Goal: Task Accomplishment & Management: Manage account settings

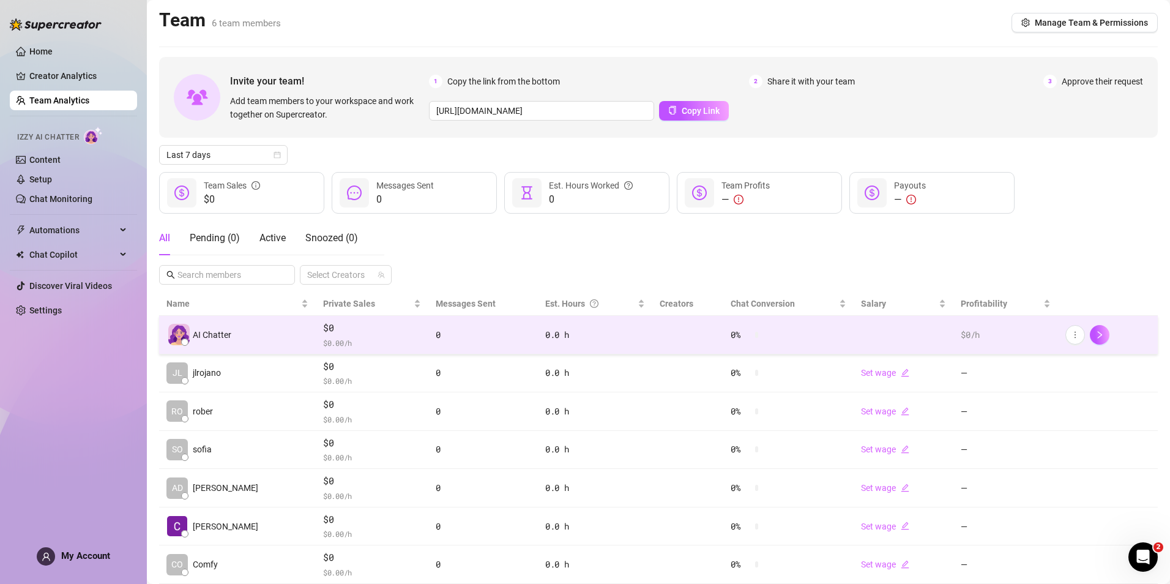
scroll to position [37, 0]
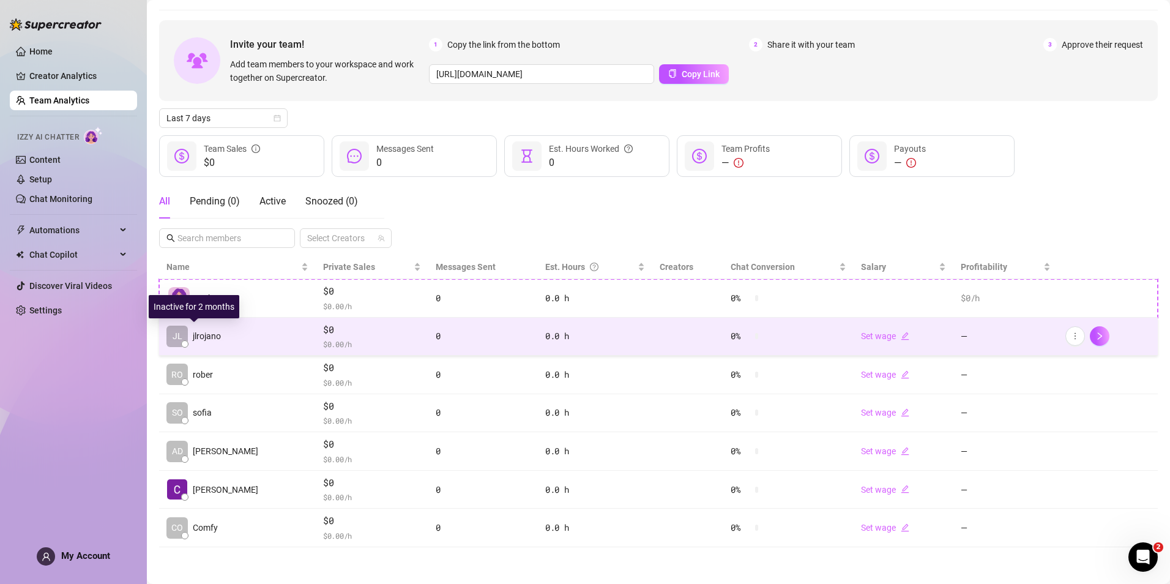
click at [209, 338] on span "jlrojano" at bounding box center [207, 335] width 28 height 13
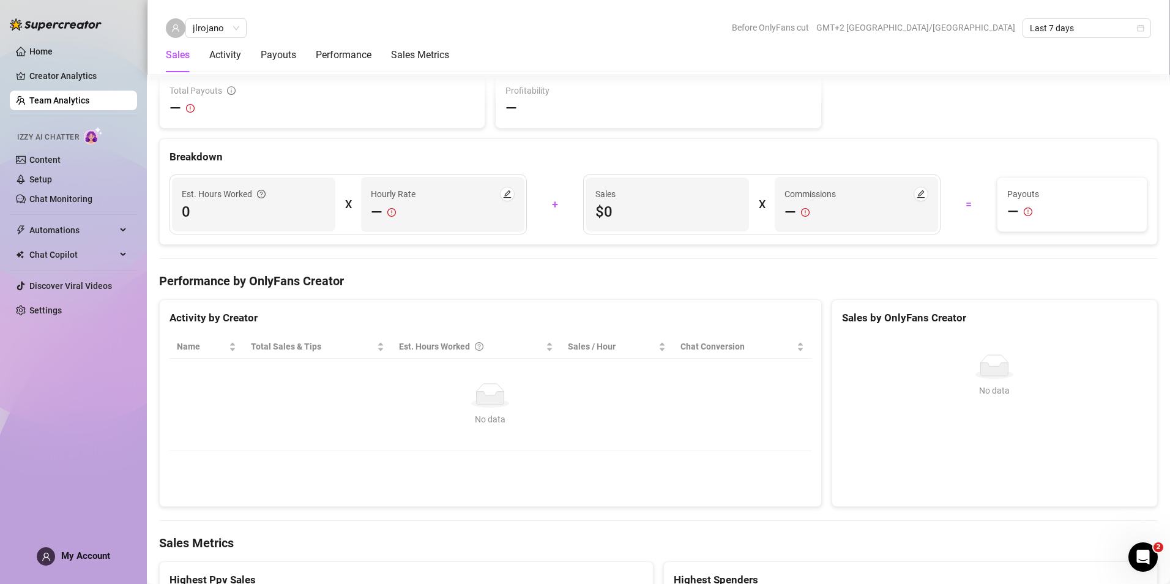
scroll to position [1119, 0]
click at [72, 101] on link "Team Analytics" at bounding box center [59, 100] width 60 height 10
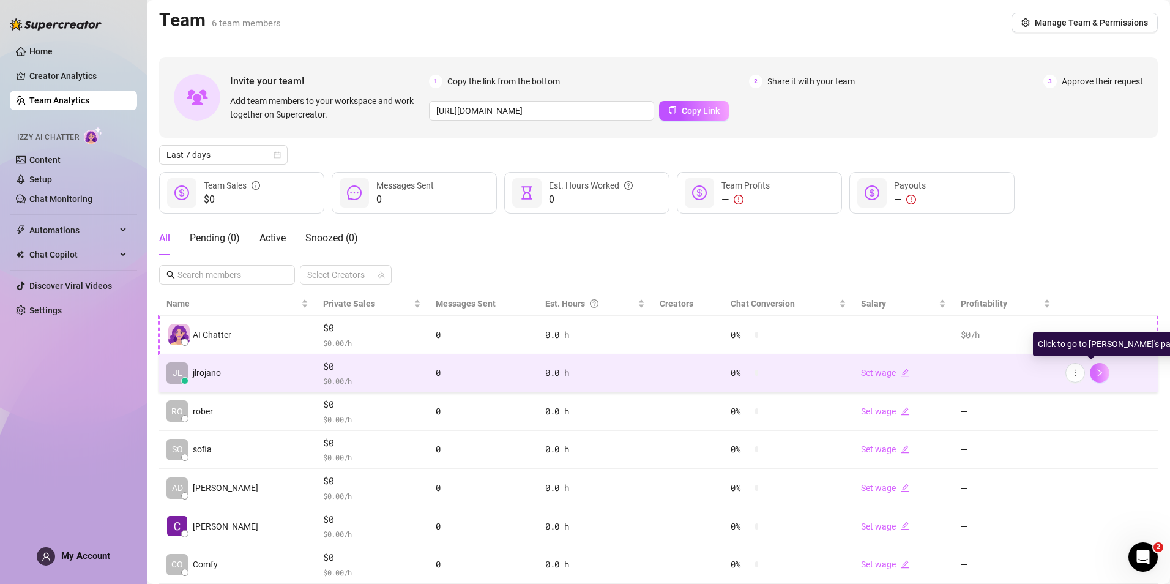
click at [1097, 377] on button "button" at bounding box center [1100, 373] width 20 height 20
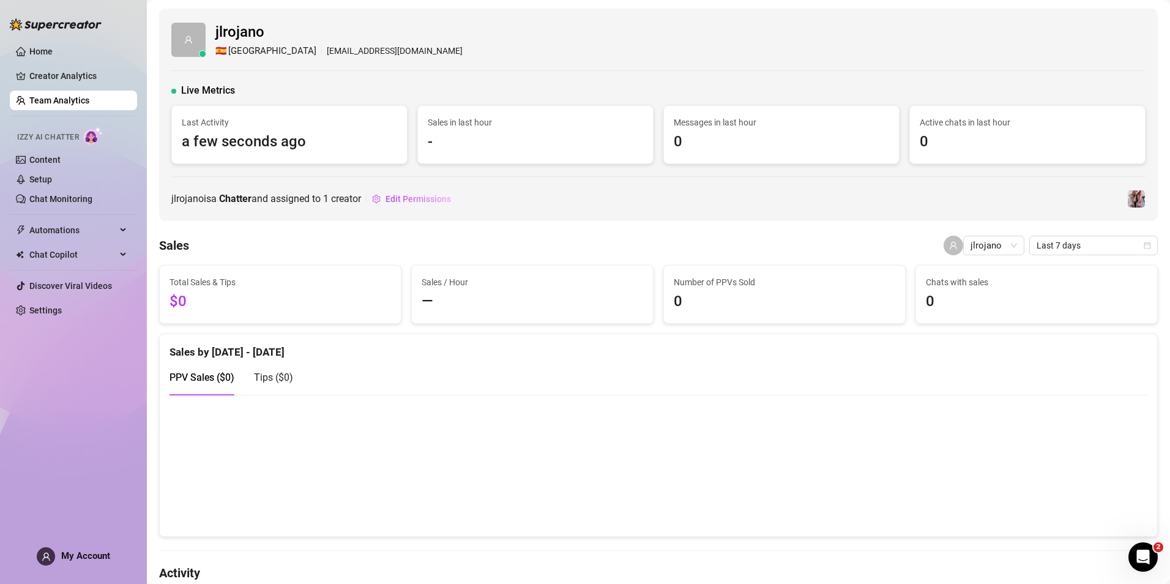
click at [61, 101] on link "Team Analytics" at bounding box center [59, 100] width 60 height 10
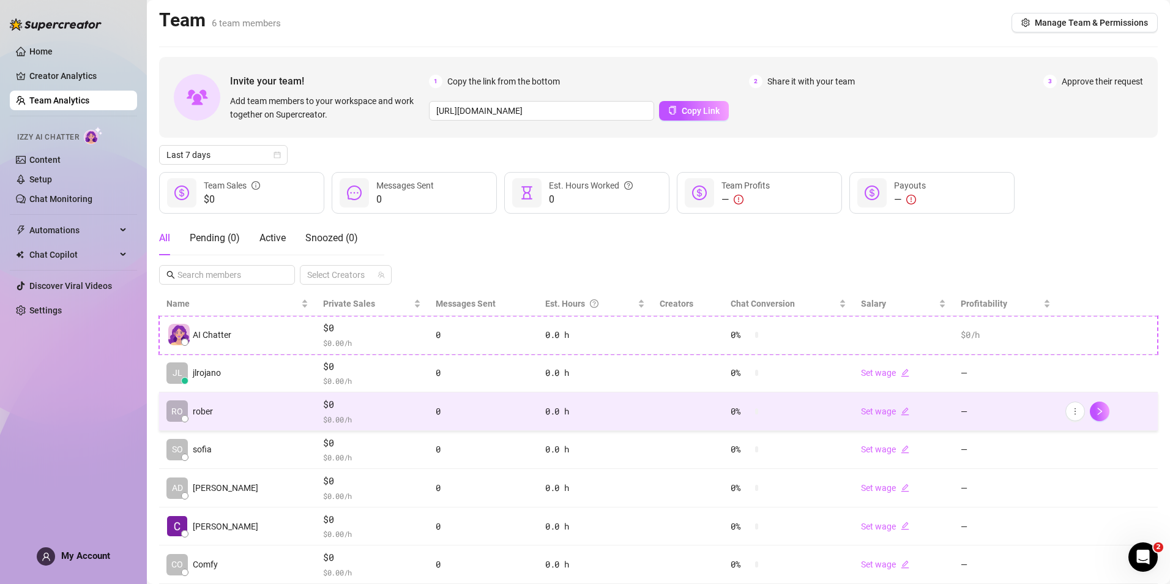
scroll to position [37, 0]
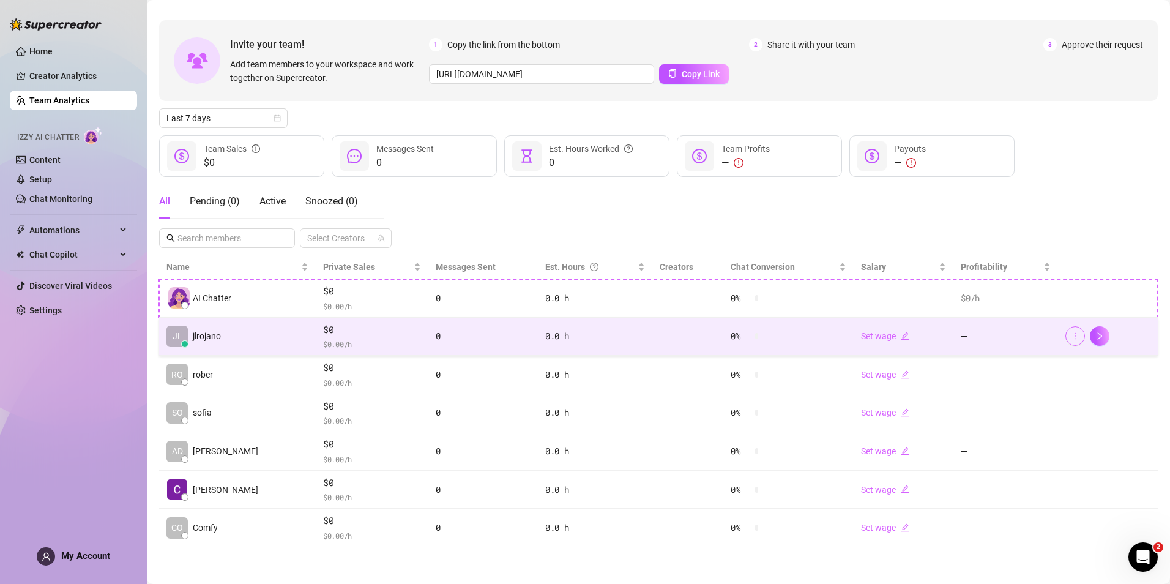
click at [1071, 337] on icon "more" at bounding box center [1075, 336] width 9 height 9
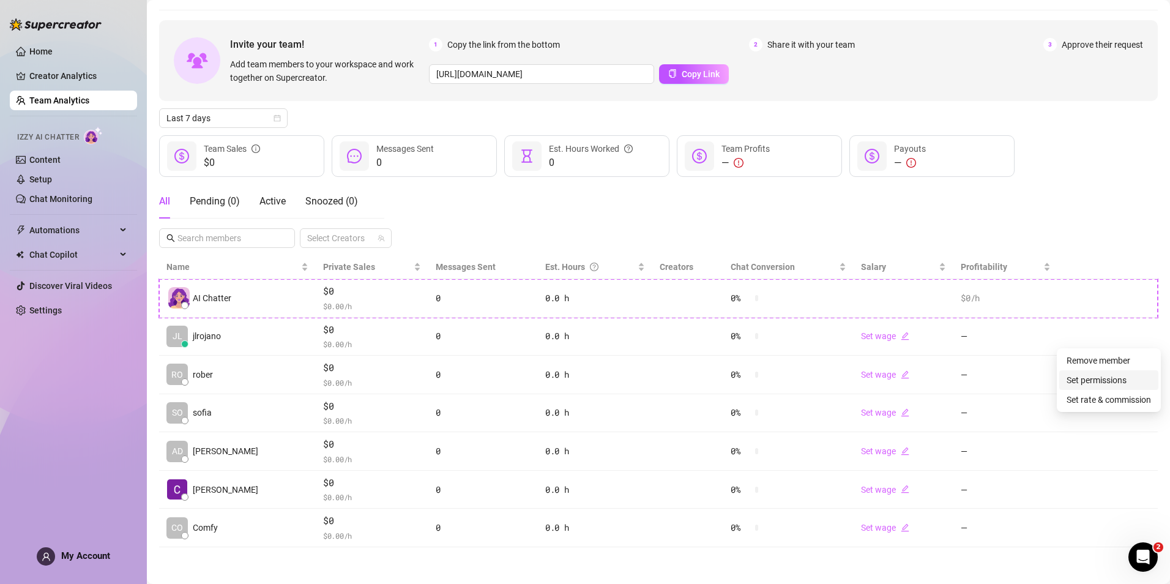
click at [1084, 382] on link "Set permissions" at bounding box center [1096, 380] width 60 height 10
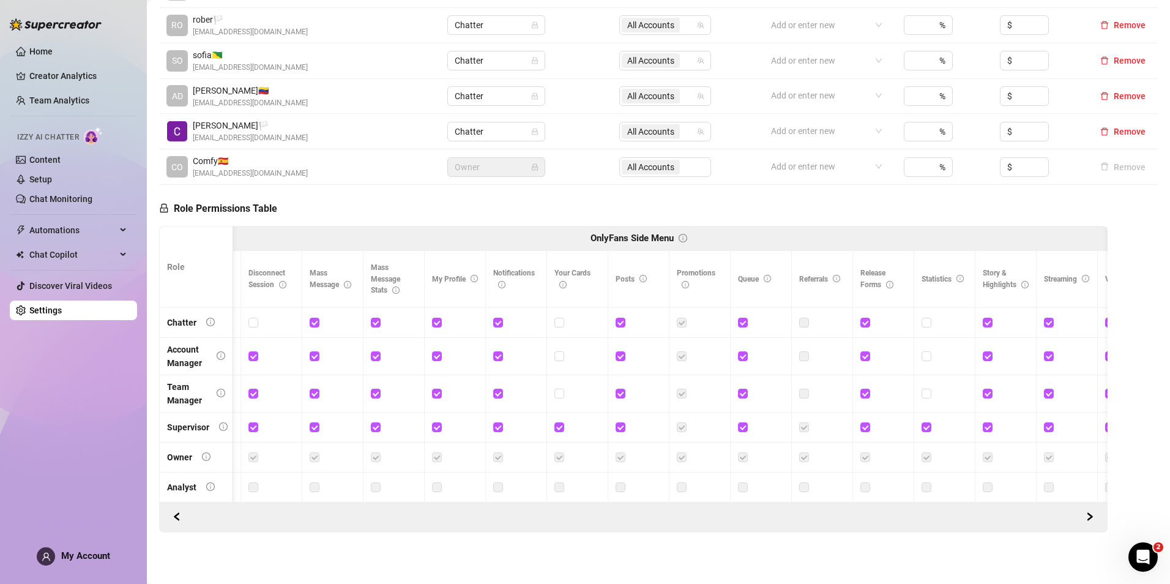
scroll to position [0, 799]
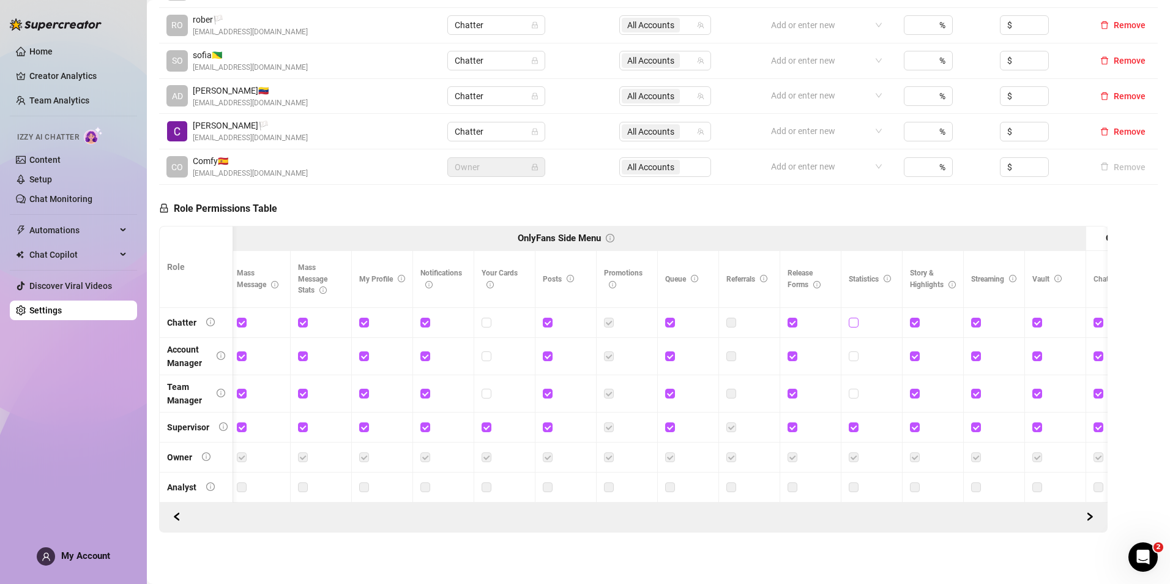
click at [852, 318] on input "checkbox" at bounding box center [853, 322] width 9 height 9
checkbox input "true"
click at [343, 204] on span "Save Permissions" at bounding box center [340, 209] width 69 height 10
click at [848, 309] on td at bounding box center [871, 323] width 61 height 30
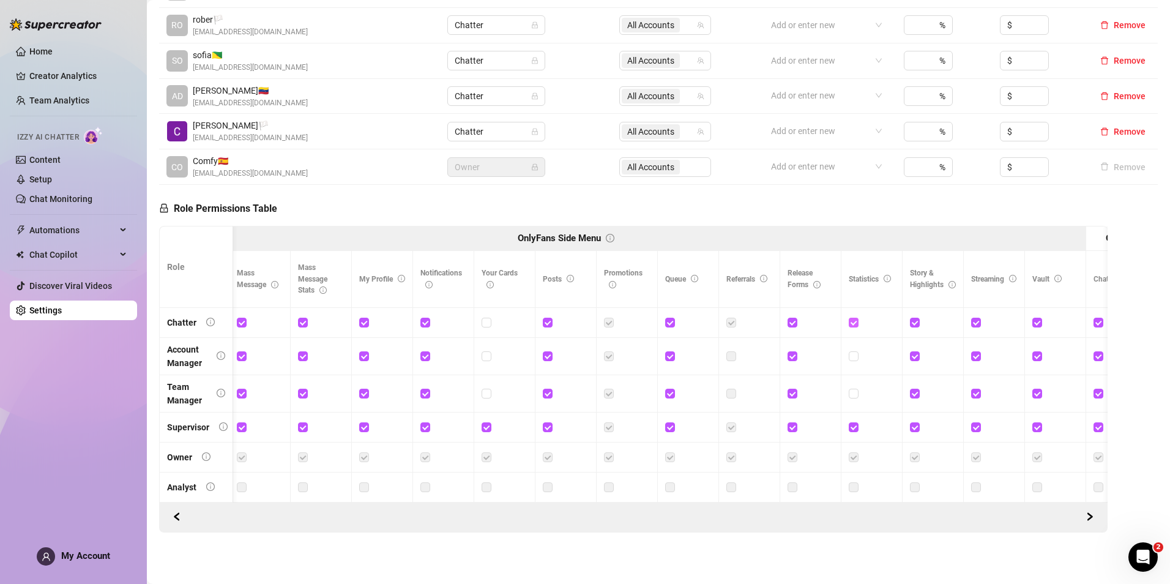
click at [850, 318] on input "checkbox" at bounding box center [853, 322] width 9 height 9
checkbox input "false"
click at [352, 204] on span "Save Permissions" at bounding box center [340, 209] width 69 height 10
click at [857, 318] on span at bounding box center [854, 323] width 10 height 10
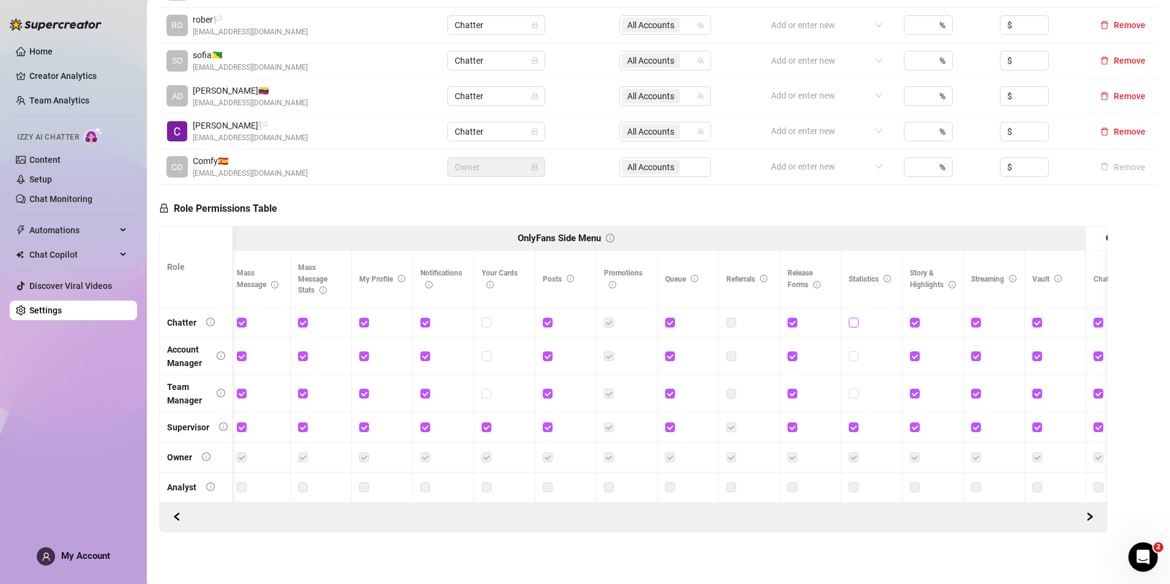
click at [857, 318] on input "checkbox" at bounding box center [853, 322] width 9 height 9
checkbox input "true"
click at [345, 204] on span "Save Permissions" at bounding box center [340, 209] width 69 height 10
click at [53, 51] on link "Home" at bounding box center [40, 52] width 23 height 10
